Goal: Information Seeking & Learning: Compare options

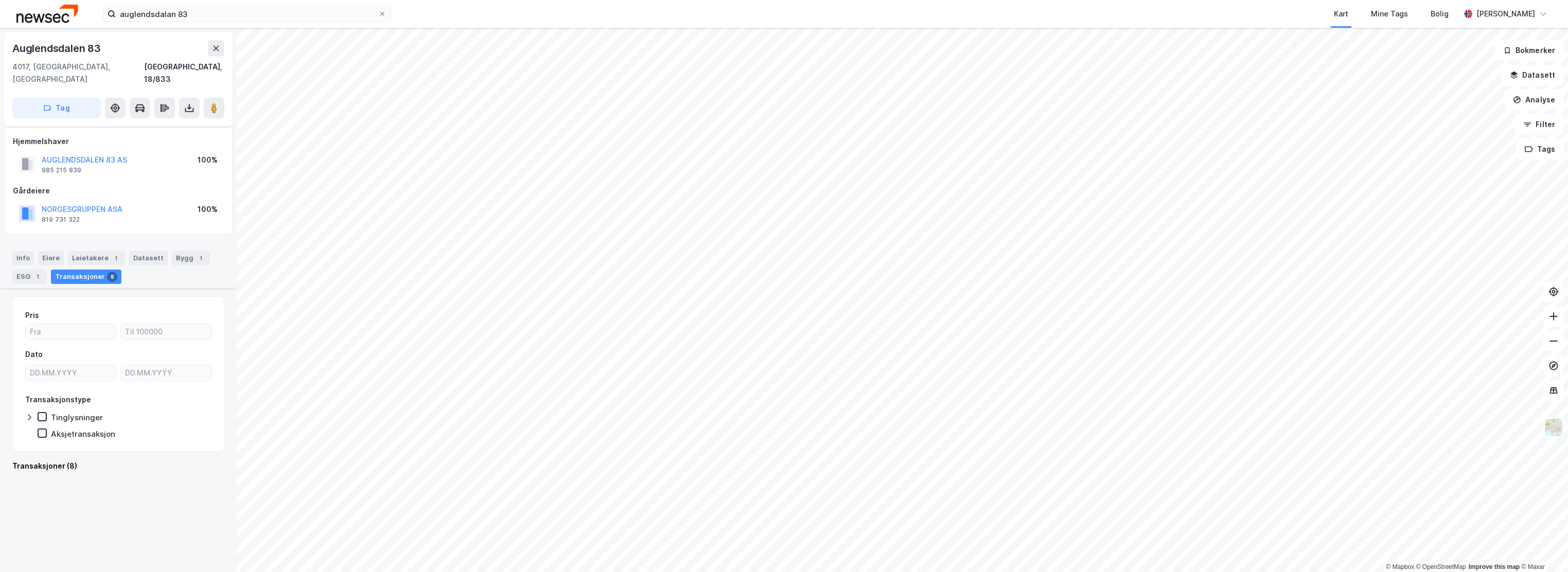
scroll to position [823, 0]
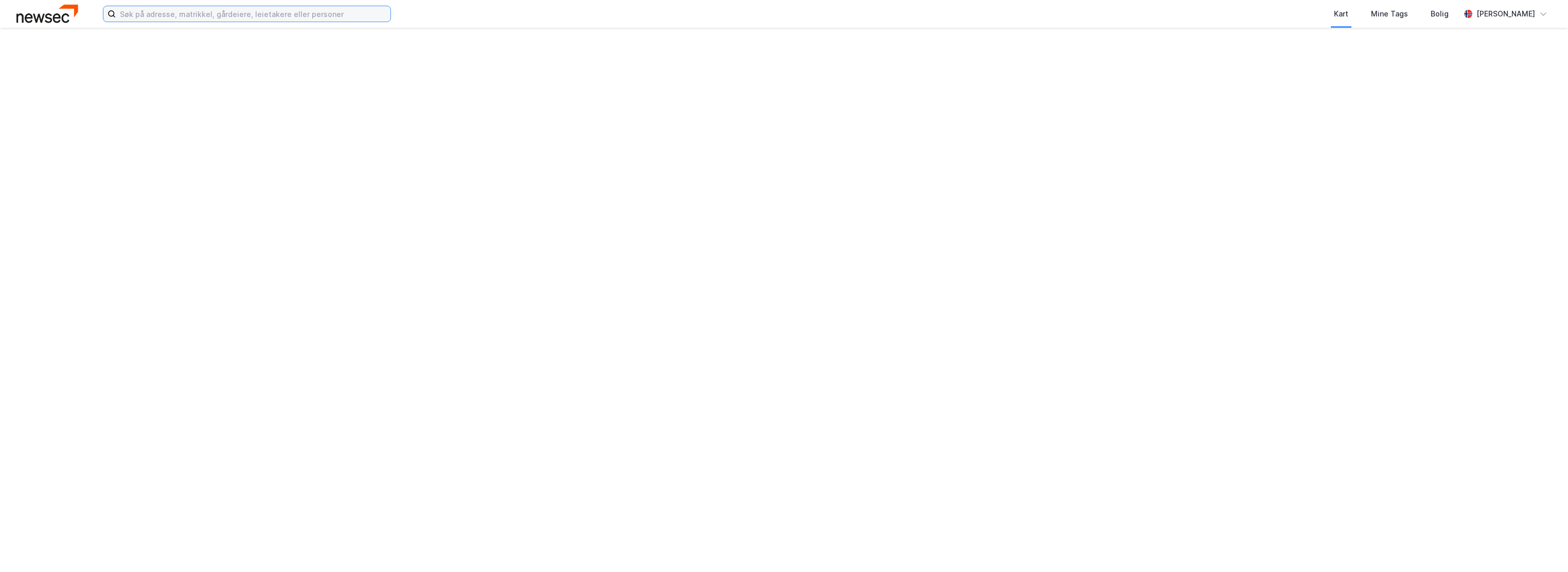
click at [254, 17] on input at bounding box center [253, 14] width 275 height 15
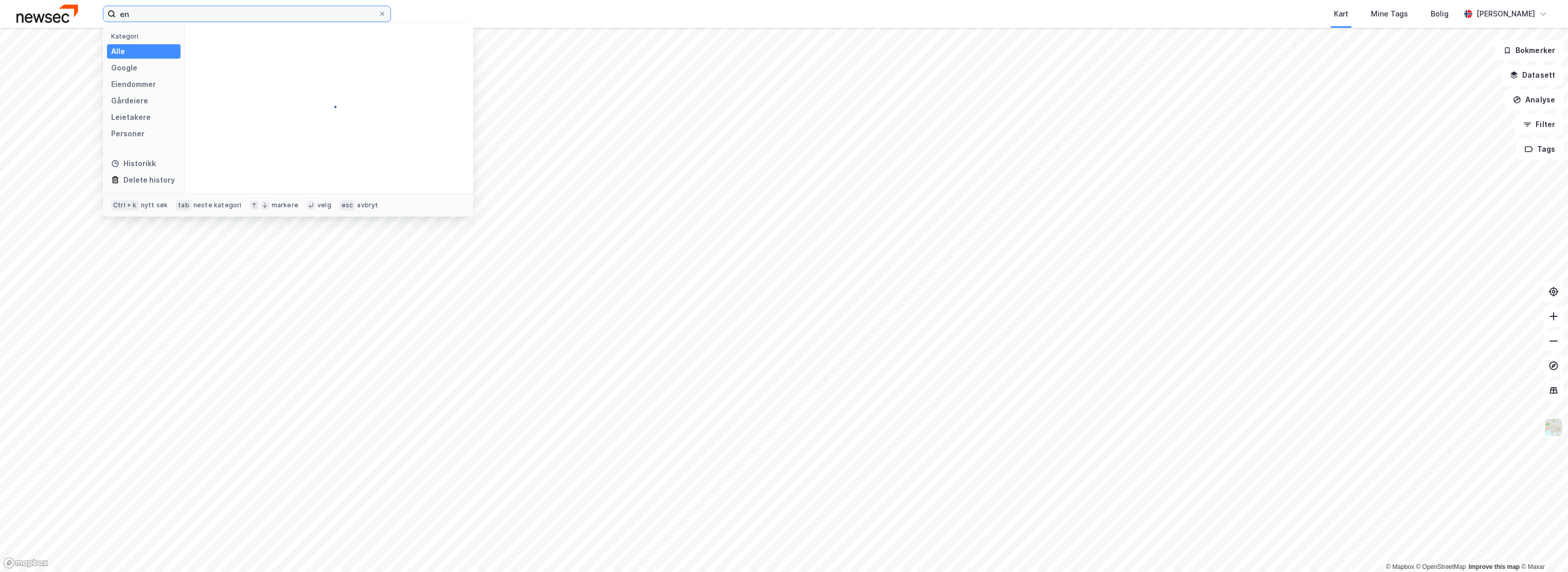
type input "e"
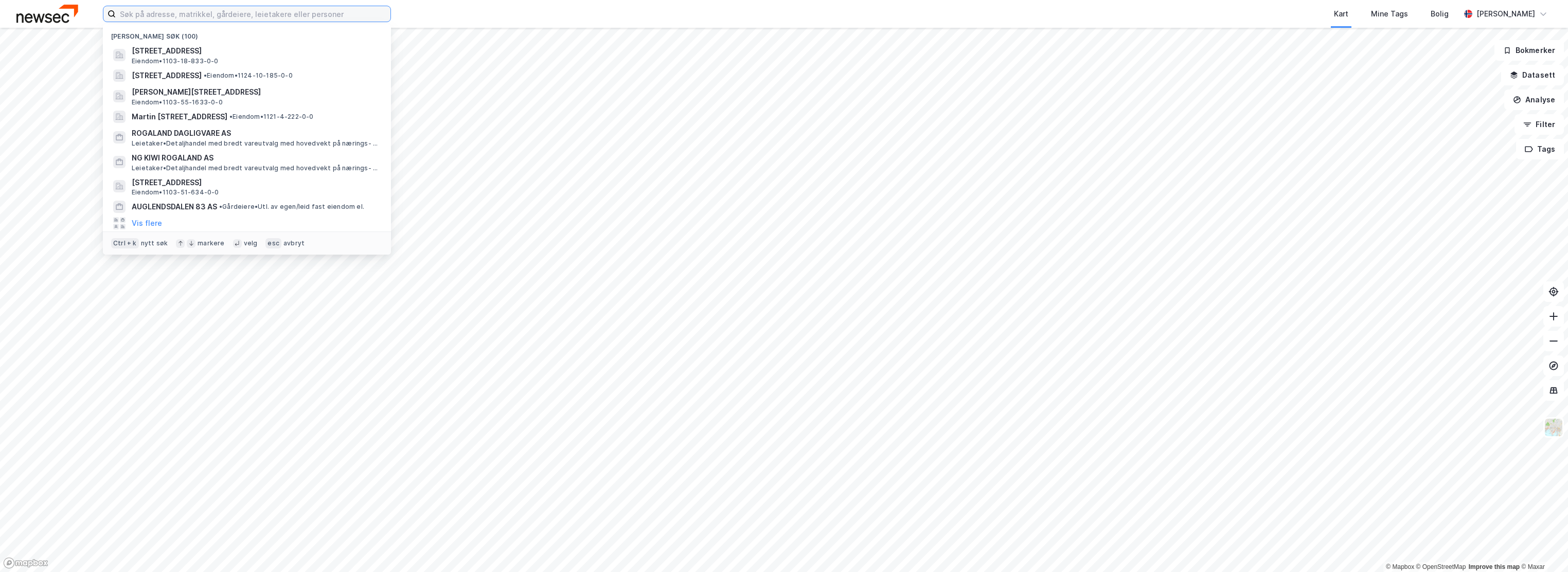
type input "f"
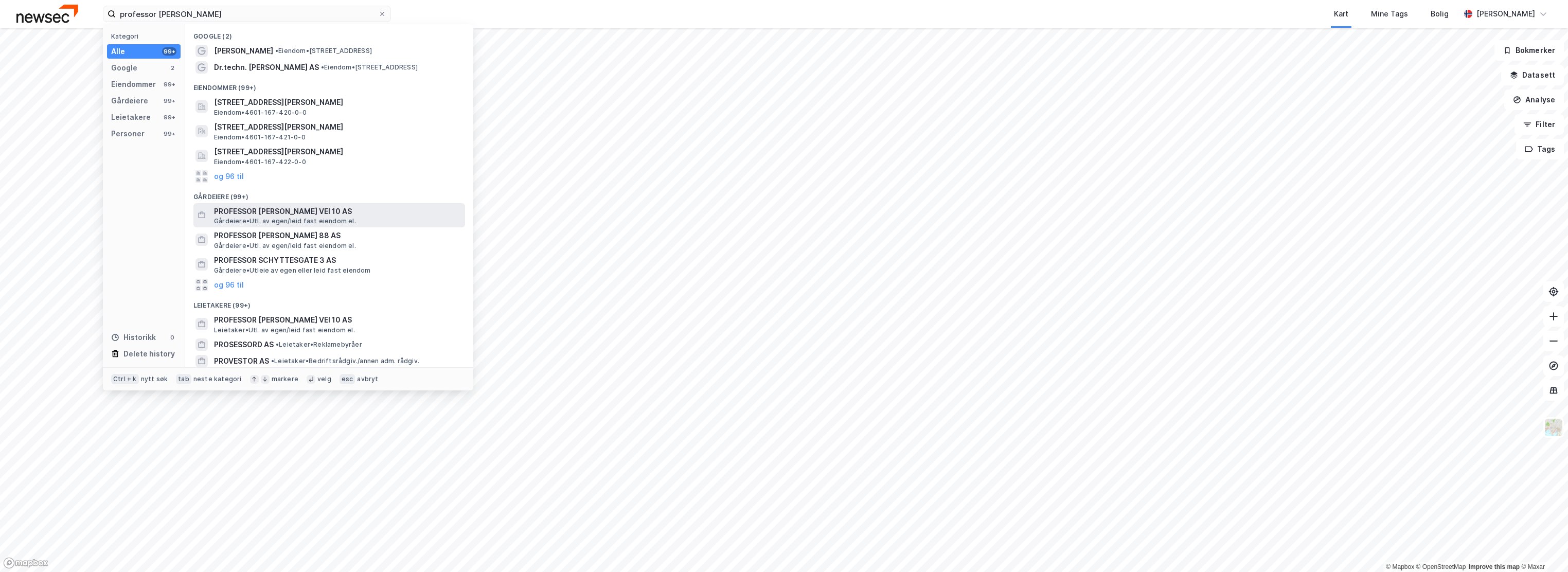
click at [294, 218] on span "Gårdeiere • Utl. av egen/leid fast eiendom el." at bounding box center [285, 221] width 142 height 8
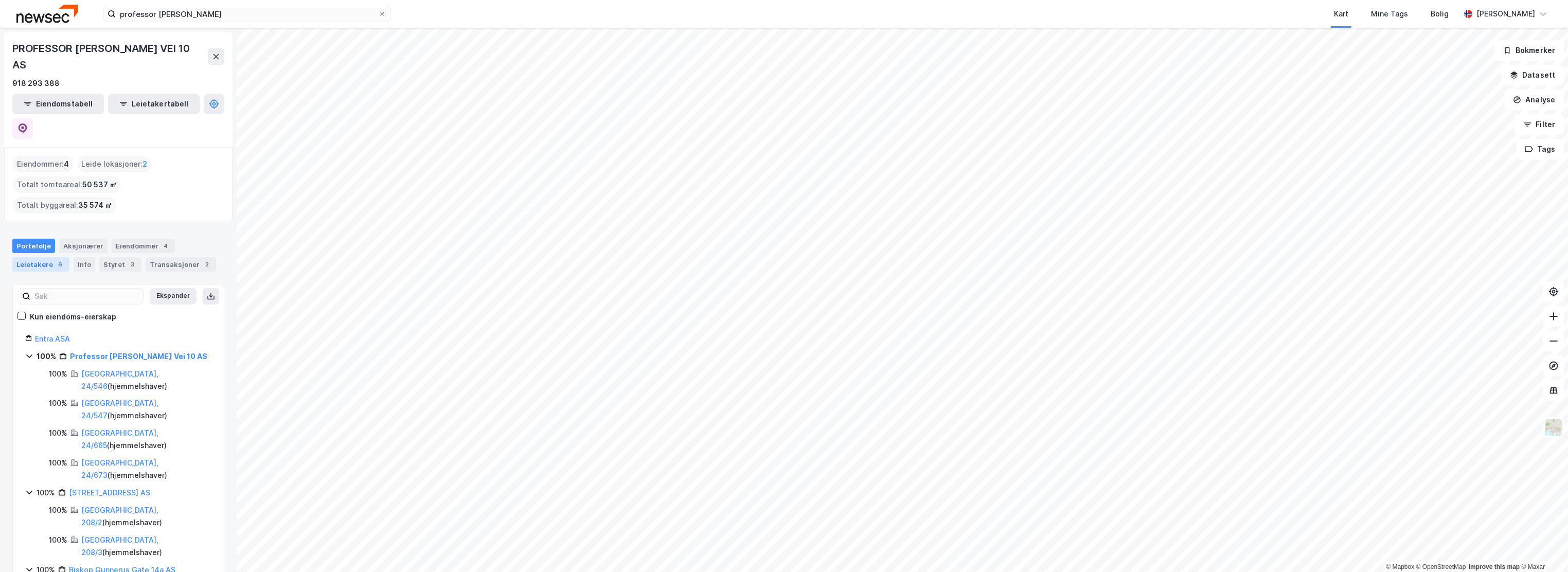
click at [44, 257] on div "Leietakere 6" at bounding box center [41, 264] width 57 height 15
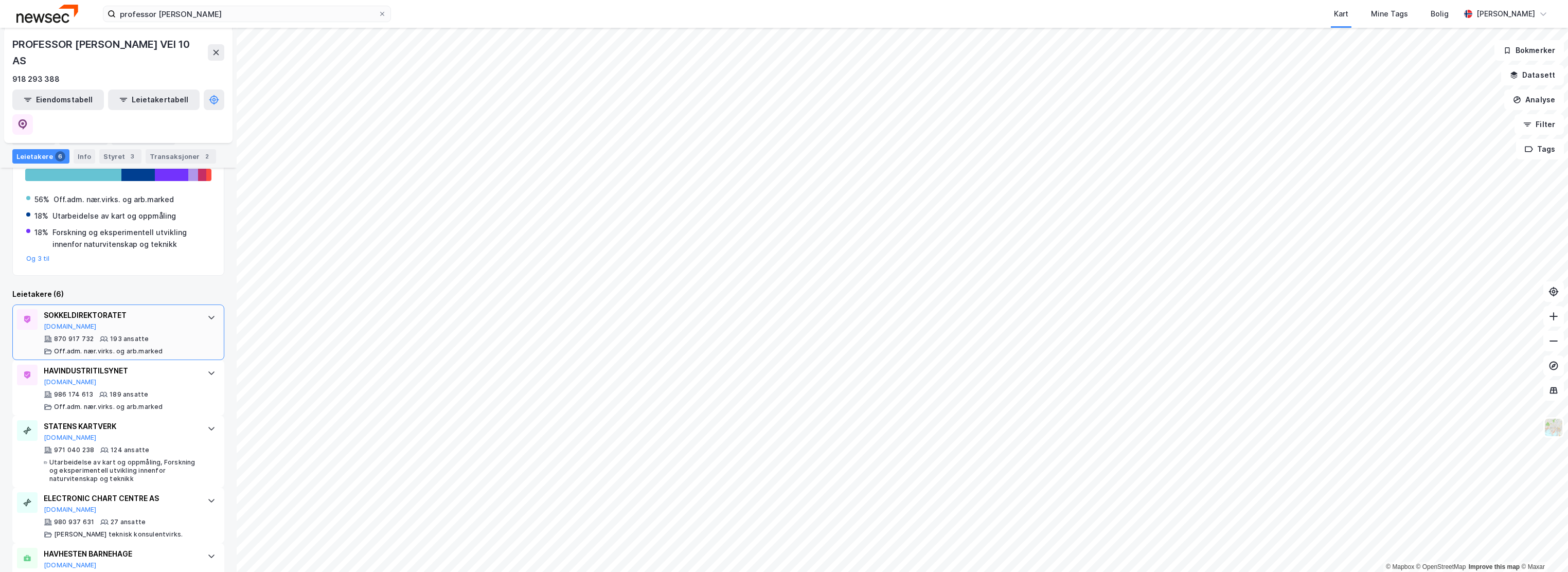
scroll to position [206, 0]
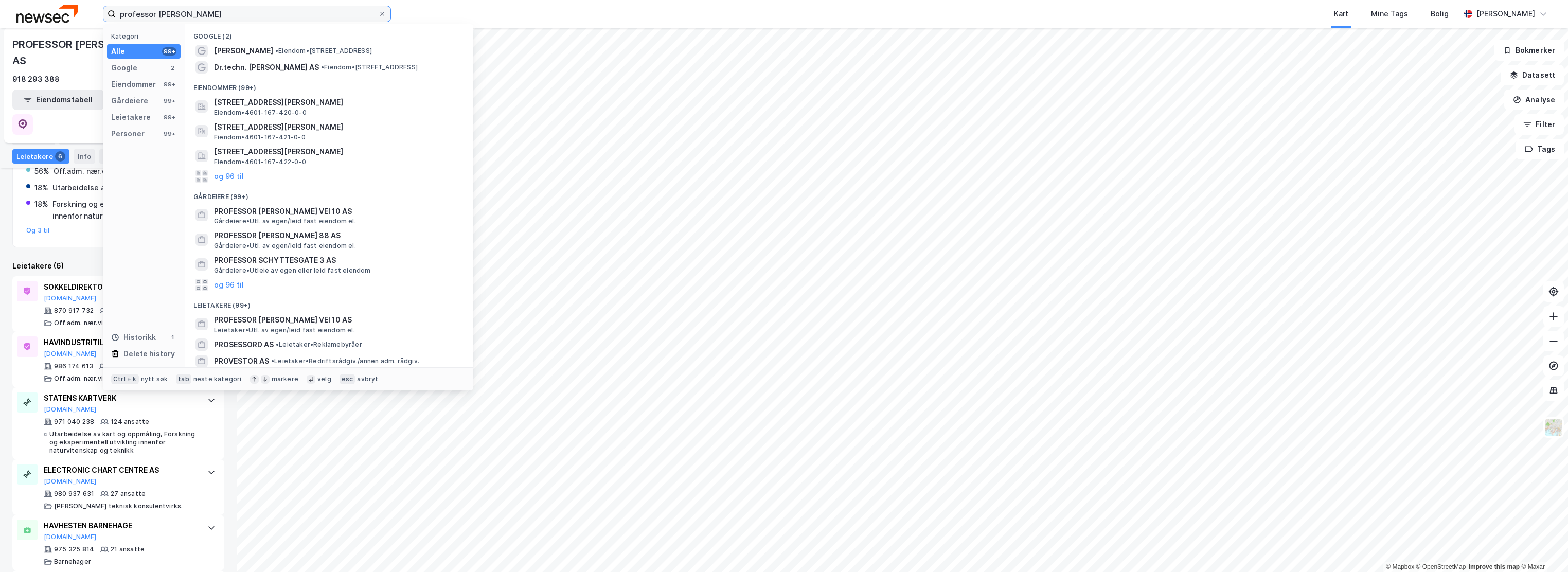
drag, startPoint x: 211, startPoint y: 13, endPoint x: 116, endPoint y: 20, distance: 95.3
click at [116, 20] on input "professor olav" at bounding box center [246, 14] width 262 height 15
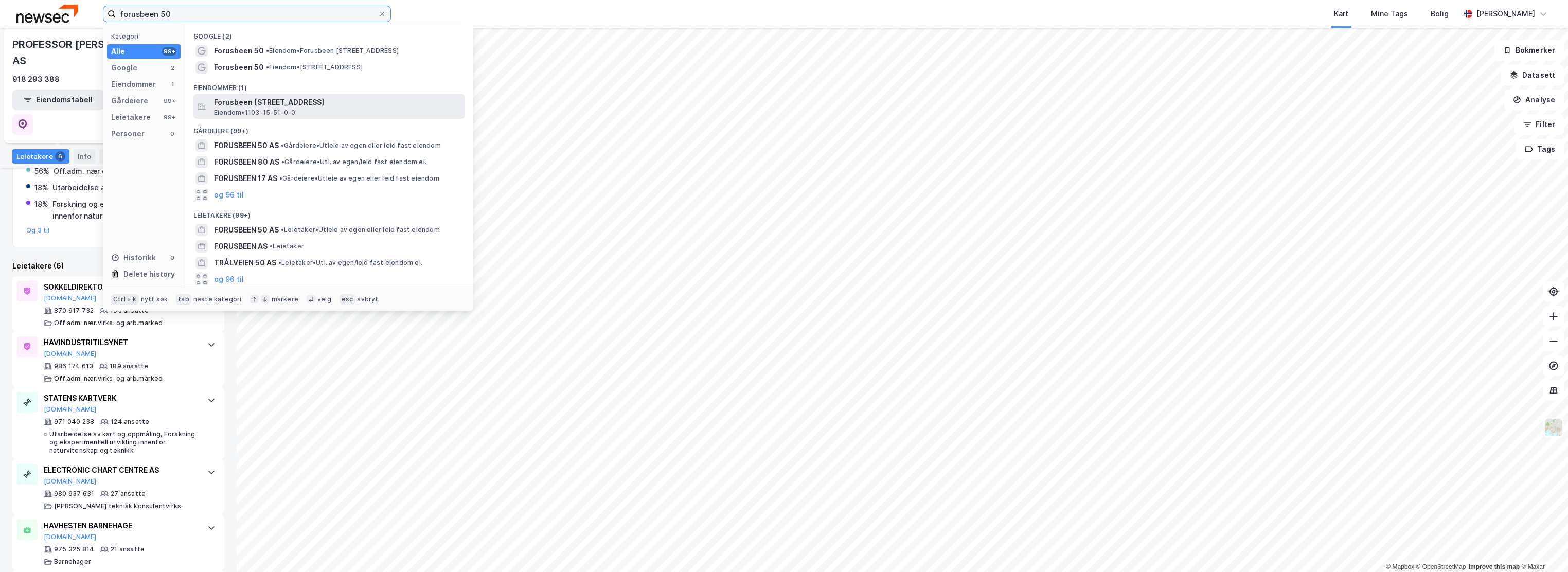
type input "forusbeen 50"
click at [258, 104] on span "Forusbeen 50, 4035, STAVANGER, STAVANGER" at bounding box center [337, 102] width 247 height 12
